Goal: Transaction & Acquisition: Purchase product/service

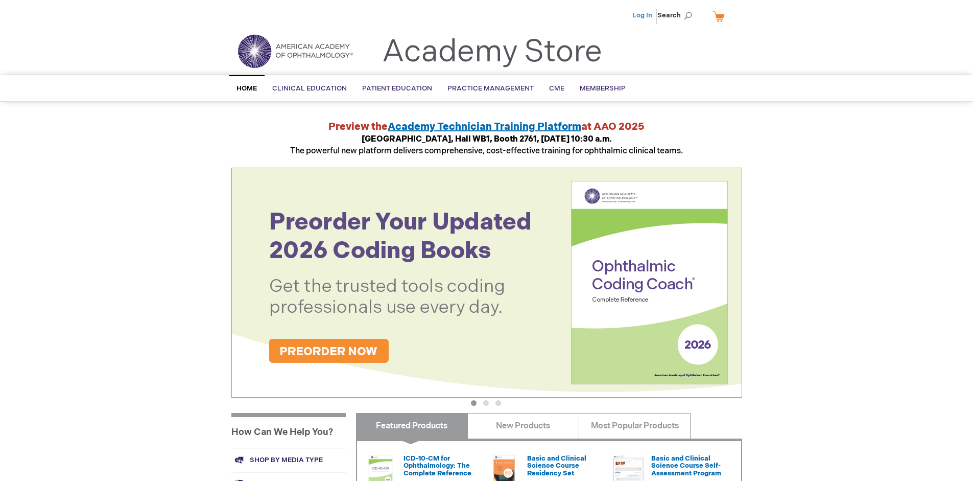
click at [643, 15] on link "Log In" at bounding box center [643, 15] width 20 height 8
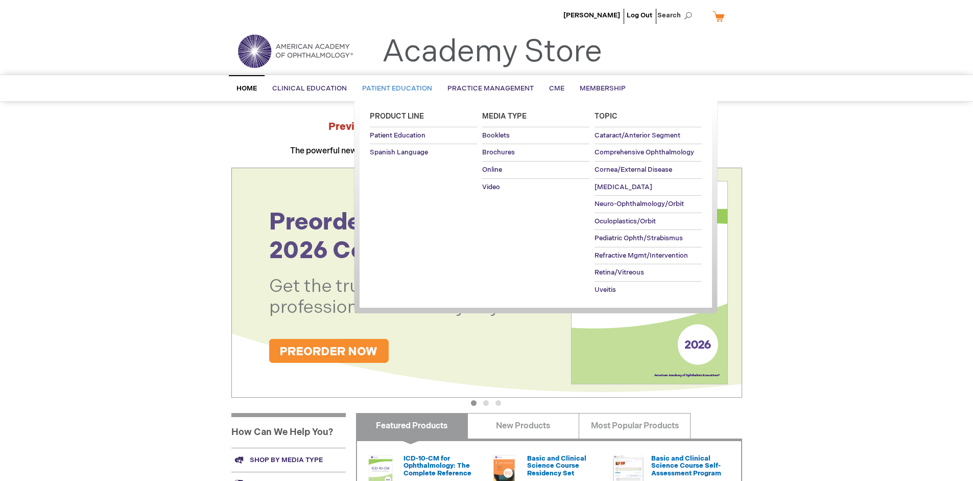
click at [394, 88] on span "Patient Education" at bounding box center [397, 88] width 70 height 8
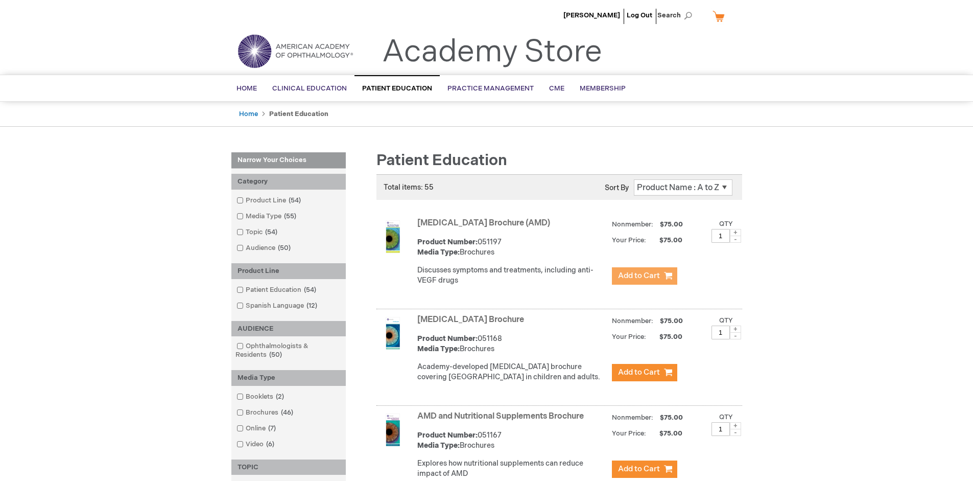
click at [644, 276] on span "Add to Cart" at bounding box center [639, 276] width 42 height 10
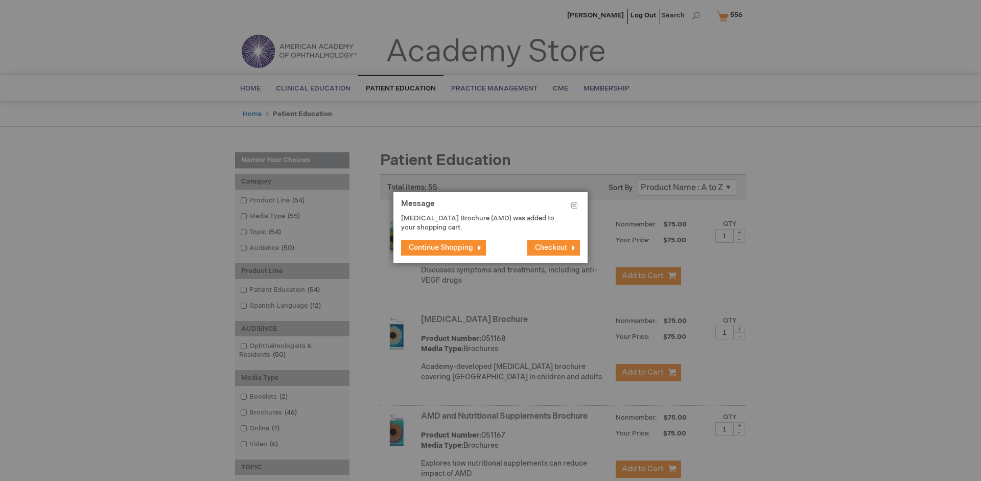
click at [441, 247] on span "Continue Shopping" at bounding box center [441, 247] width 64 height 9
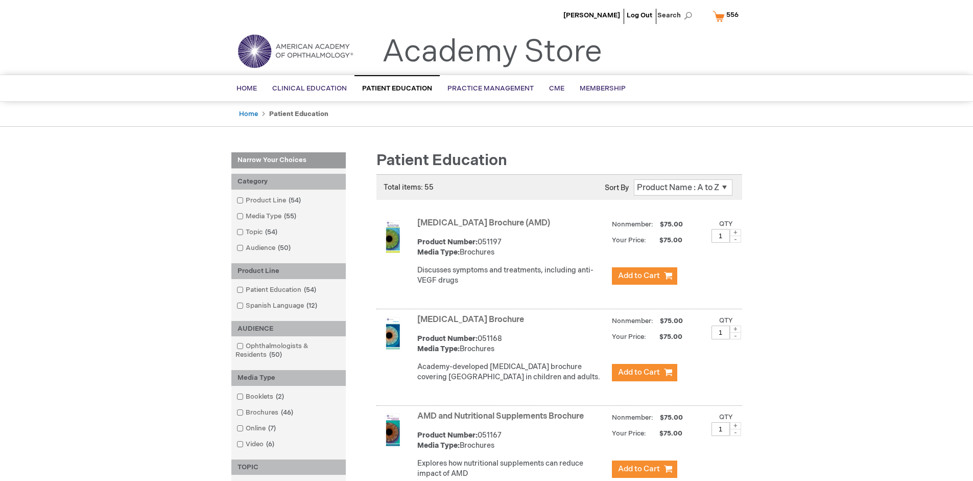
click at [503, 421] on link "AMD and Nutritional Supplements Brochure" at bounding box center [500, 416] width 167 height 10
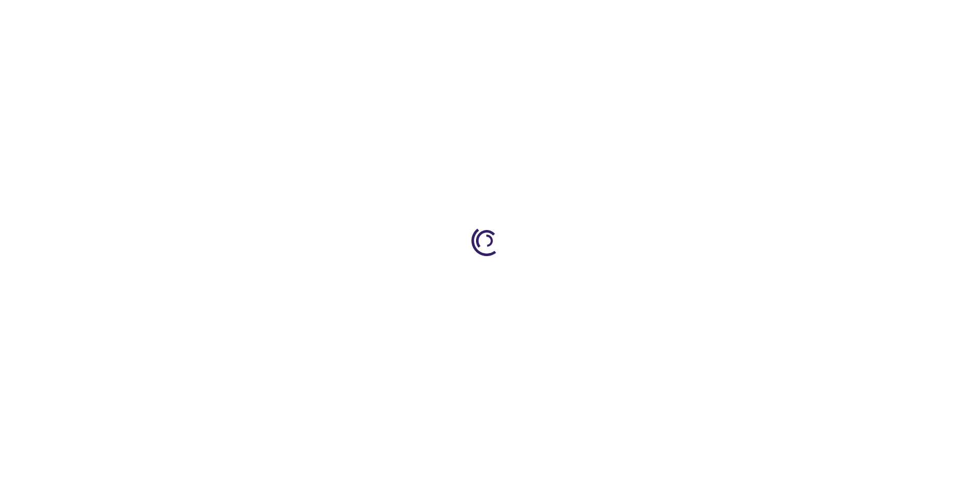
type input "1"
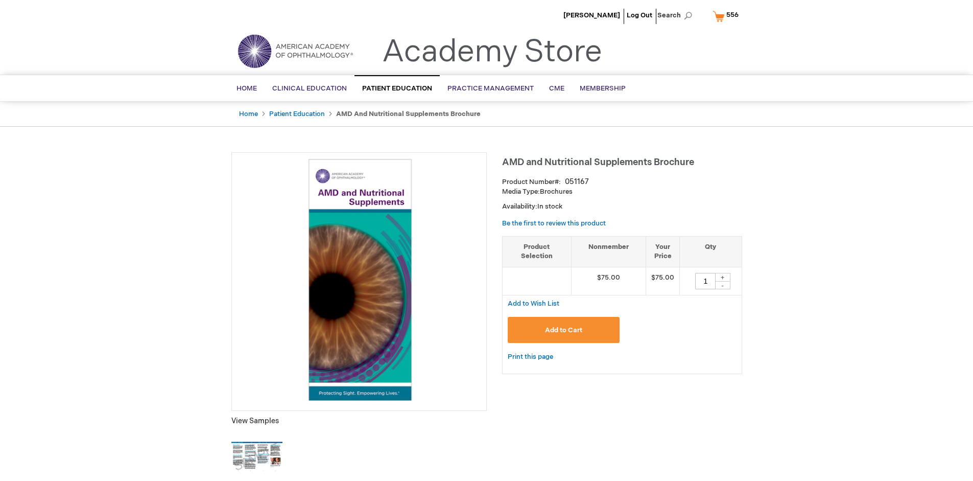
click at [564, 330] on span "Add to Cart" at bounding box center [563, 330] width 37 height 8
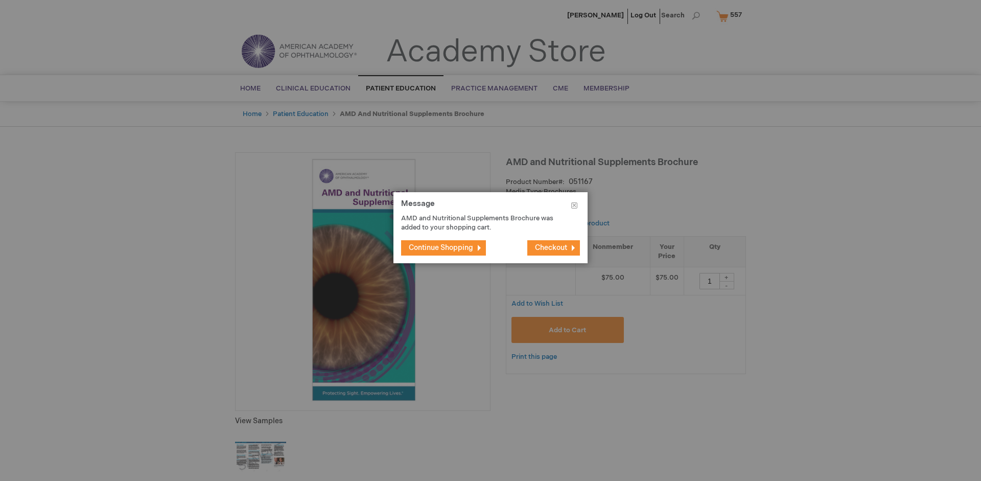
click at [441, 247] on span "Continue Shopping" at bounding box center [441, 247] width 64 height 9
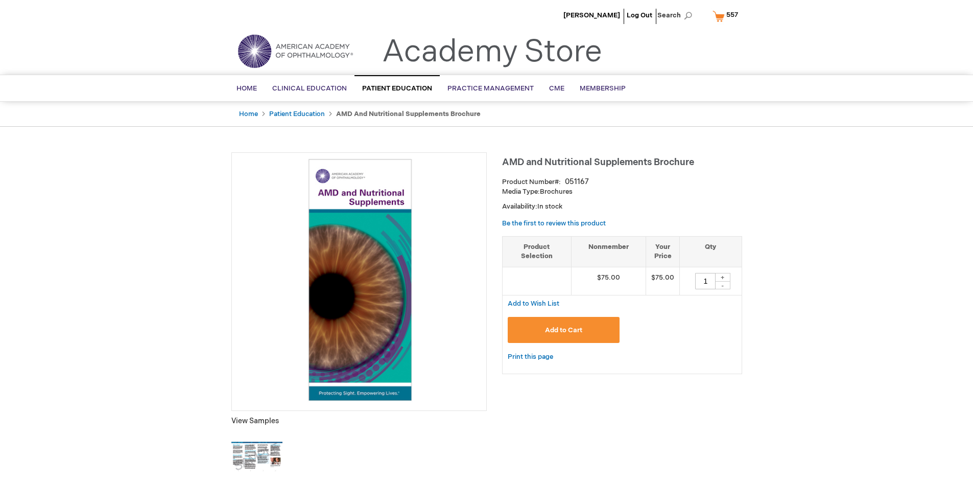
click at [728, 16] on span "557" at bounding box center [733, 15] width 12 height 8
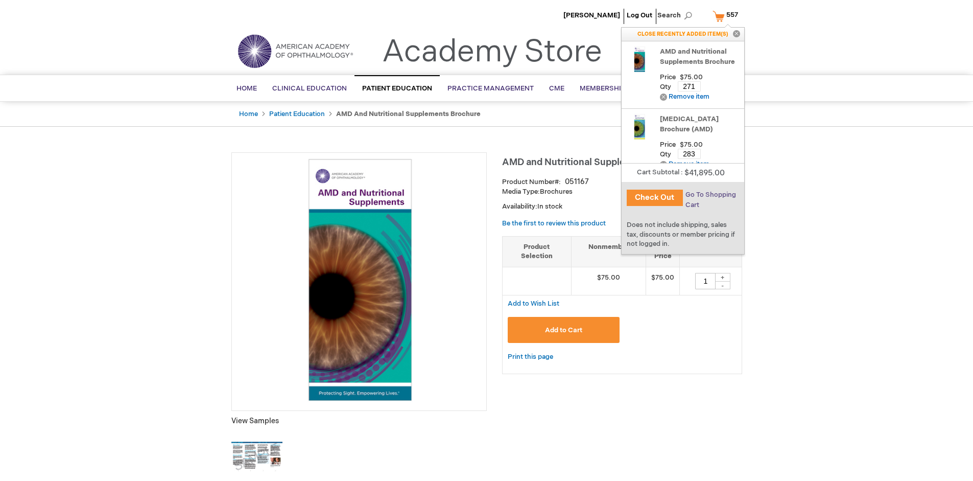
click at [710, 195] on span "Go To Shopping Cart" at bounding box center [711, 200] width 51 height 18
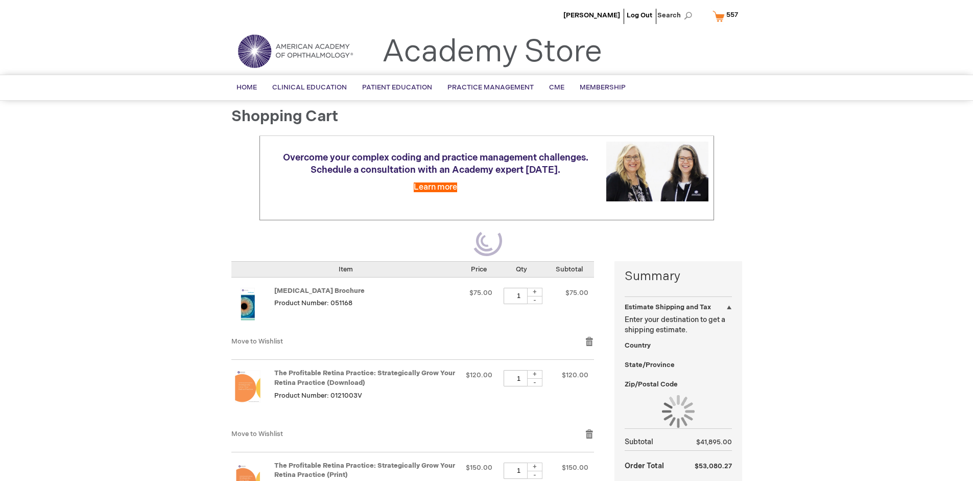
select select "US"
select select "41"
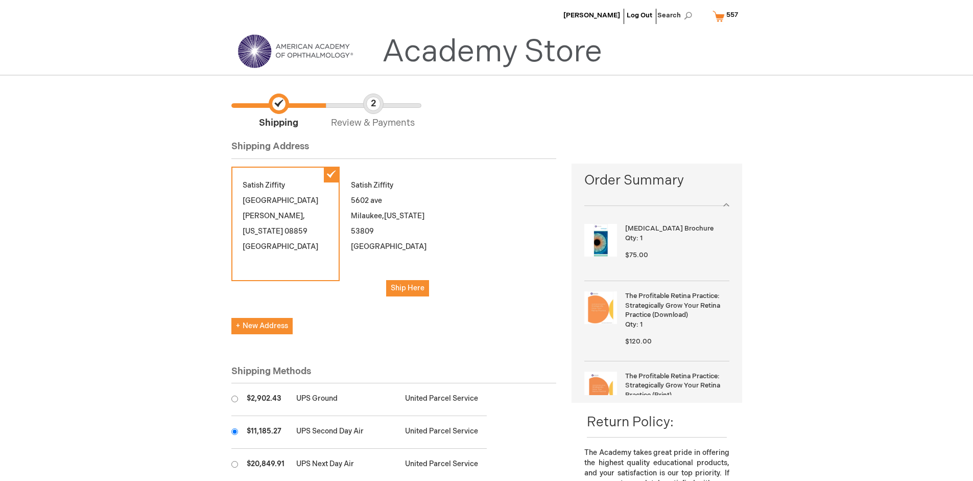
click at [235, 431] on input "radio" at bounding box center [234, 431] width 7 height 7
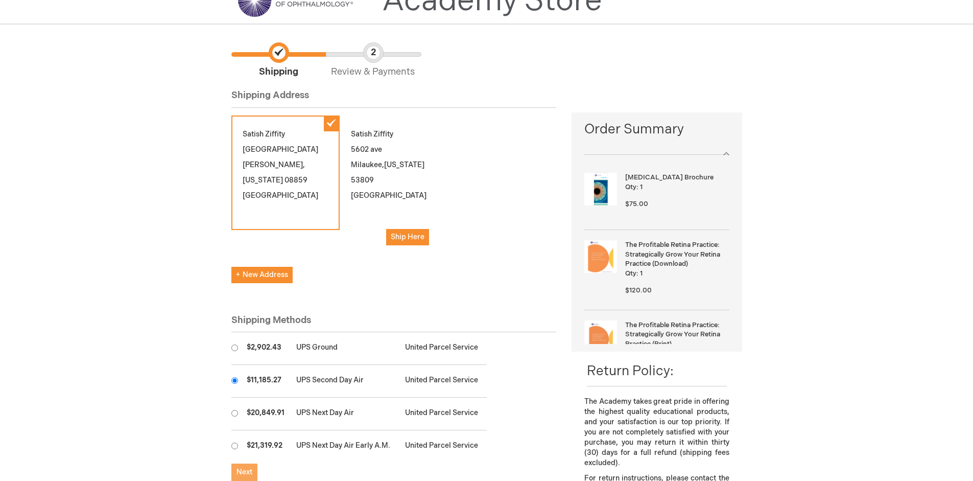
click at [244, 472] on span "Next" at bounding box center [245, 472] width 16 height 9
